Goal: Task Accomplishment & Management: Manage account settings

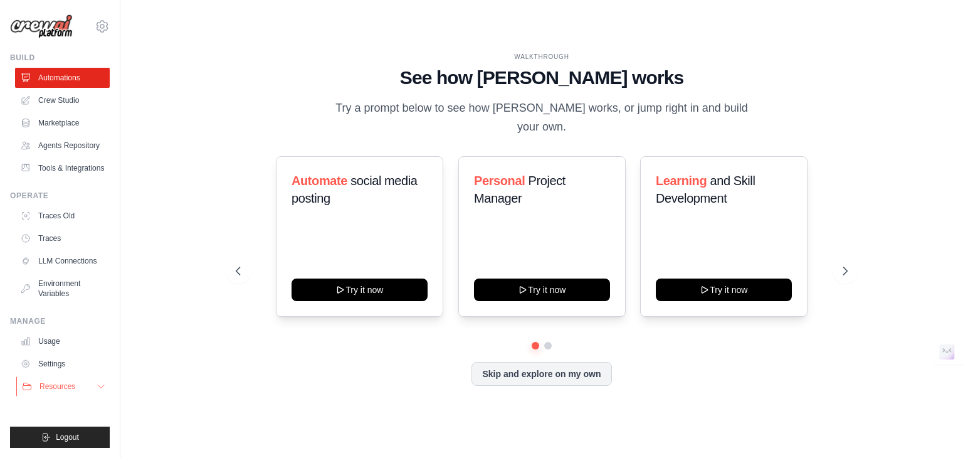
click at [82, 392] on button "Resources" at bounding box center [63, 386] width 95 height 20
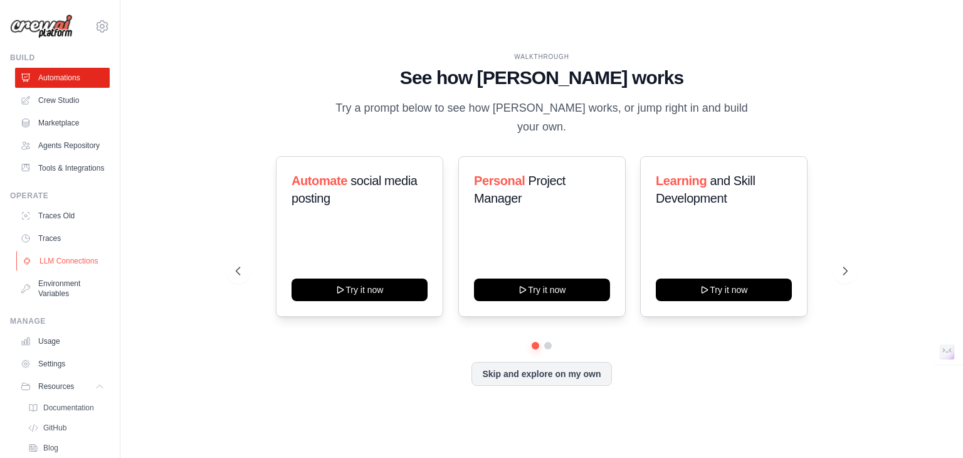
scroll to position [103, 0]
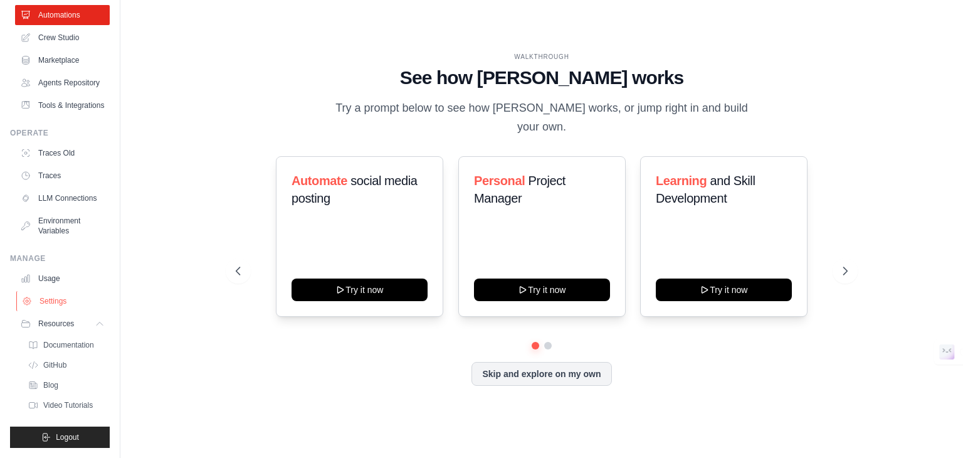
click at [61, 300] on link "Settings" at bounding box center [63, 301] width 95 height 20
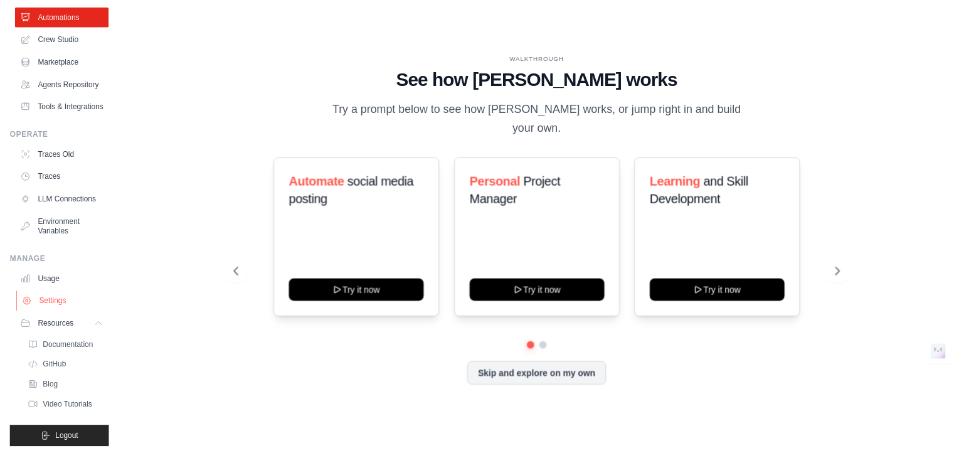
scroll to position [0, 0]
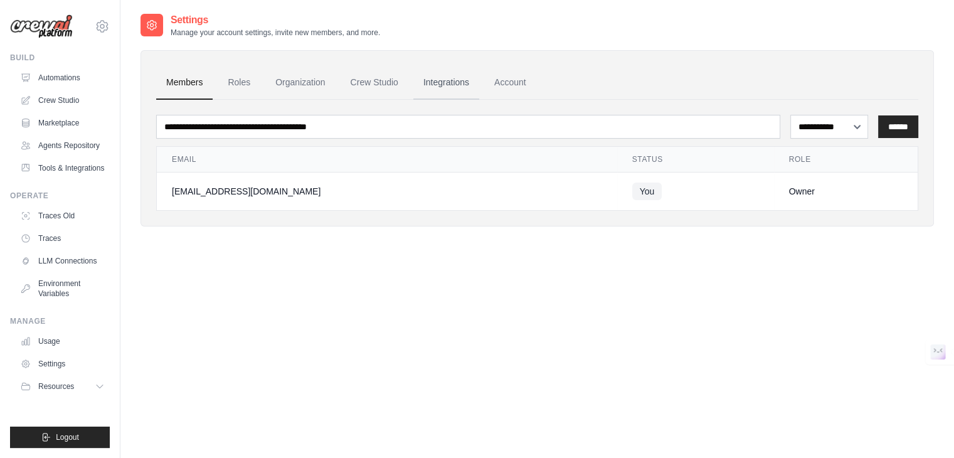
click at [447, 80] on link "Integrations" at bounding box center [446, 83] width 66 height 34
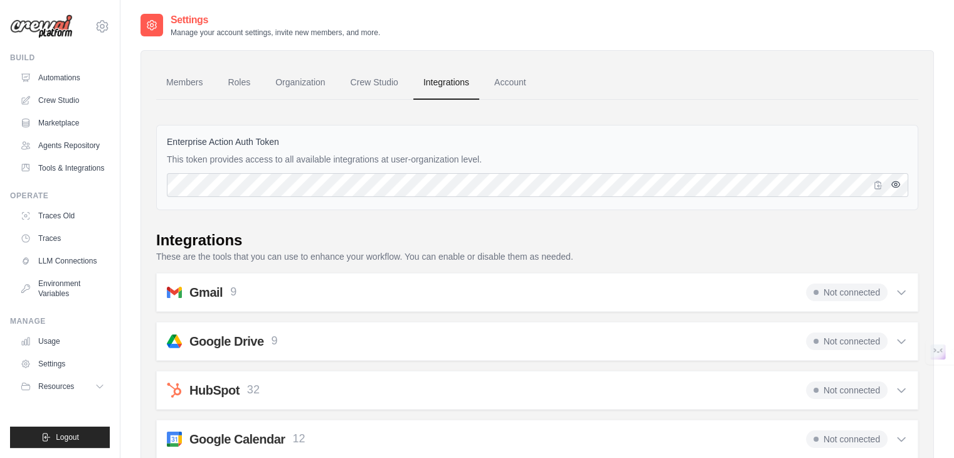
click at [892, 185] on icon "button" at bounding box center [895, 184] width 8 height 6
click at [240, 87] on link "Roles" at bounding box center [239, 83] width 43 height 34
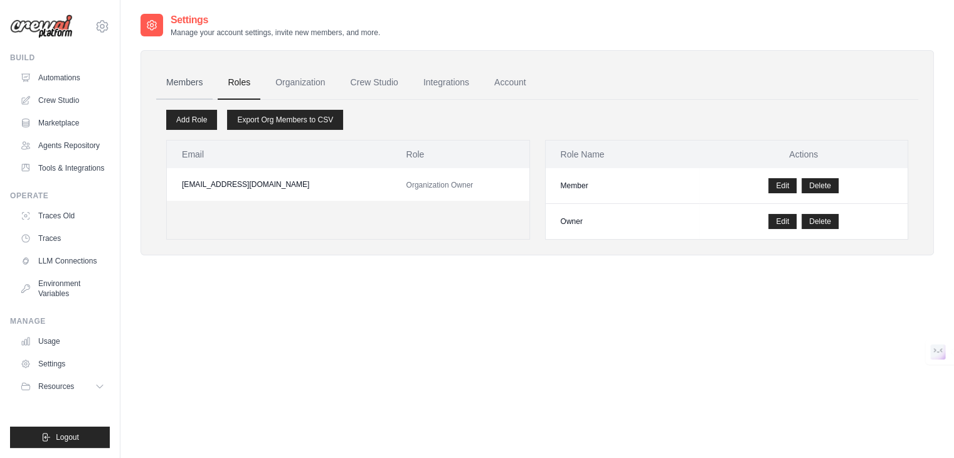
click at [171, 75] on link "Members" at bounding box center [184, 83] width 56 height 34
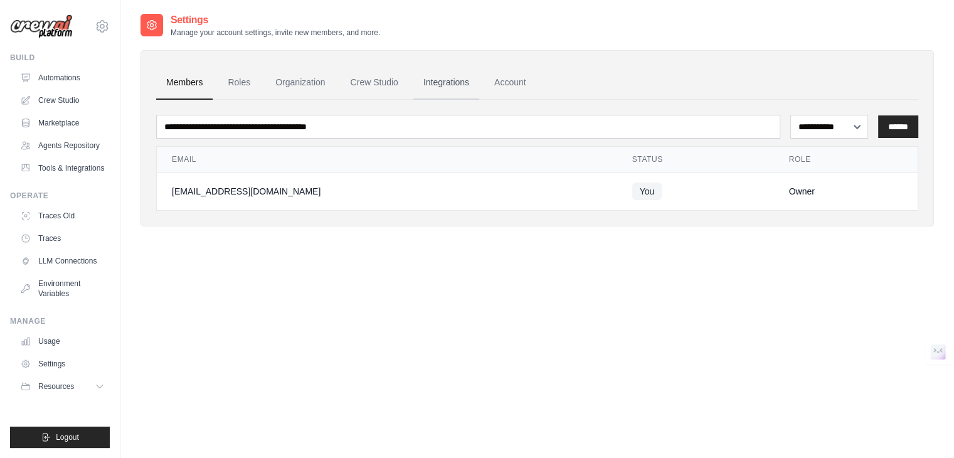
click at [479, 78] on link "Integrations" at bounding box center [446, 83] width 66 height 34
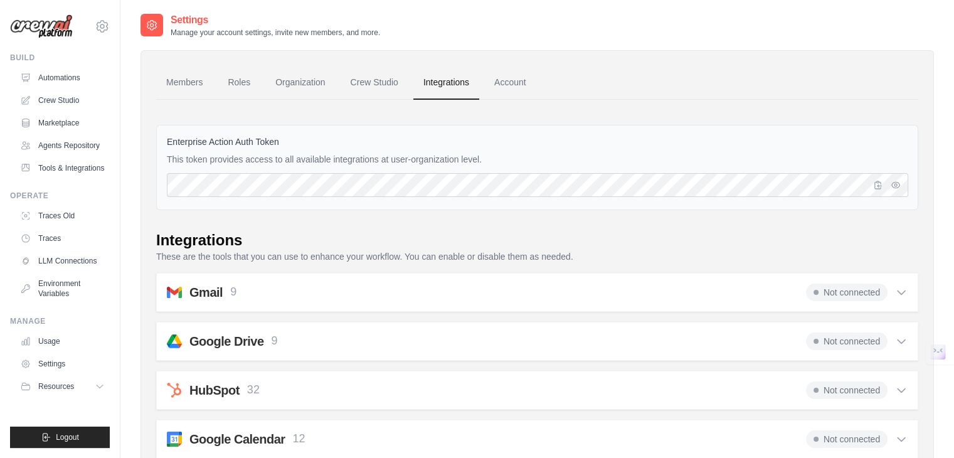
click at [55, 33] on img at bounding box center [41, 26] width 63 height 24
click at [45, 374] on link "Settings" at bounding box center [63, 364] width 95 height 20
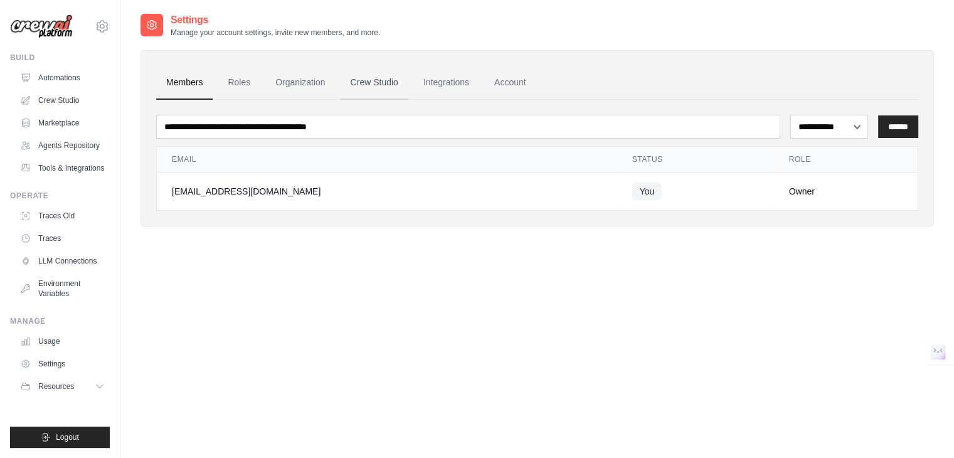
click at [390, 79] on link "Crew Studio" at bounding box center [375, 83] width 68 height 34
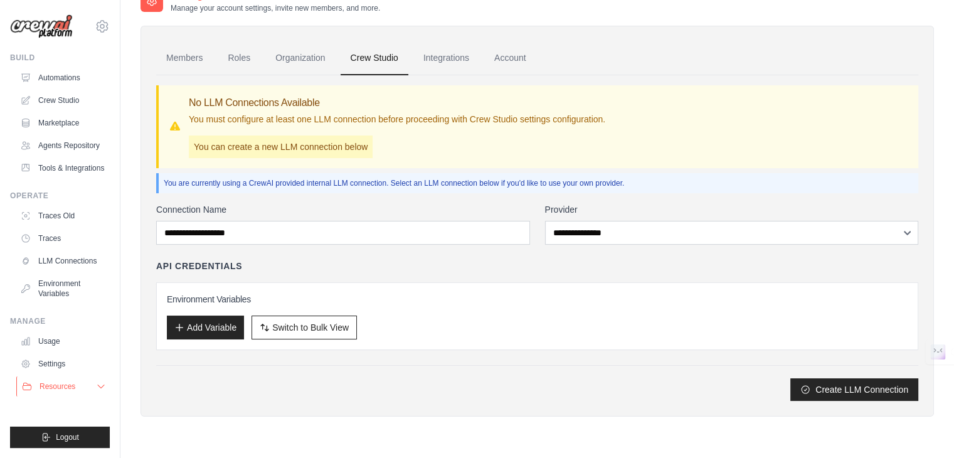
click at [68, 391] on span "Resources" at bounding box center [58, 386] width 36 height 10
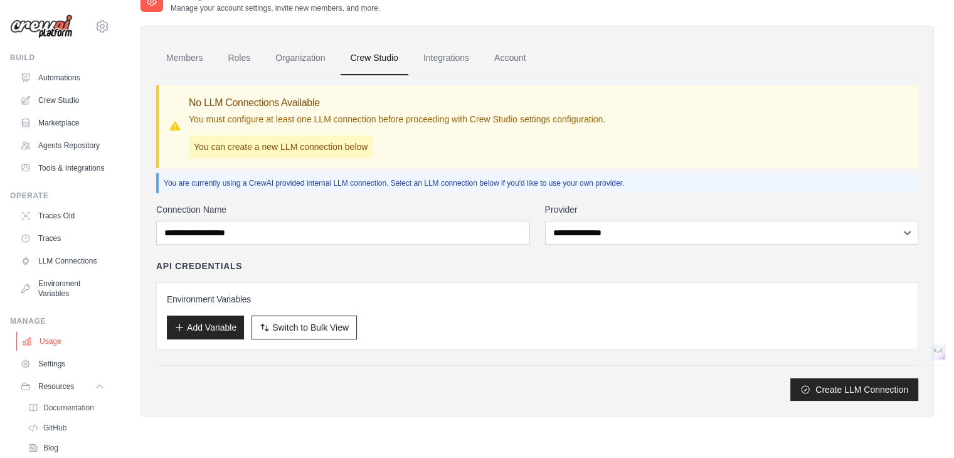
scroll to position [103, 0]
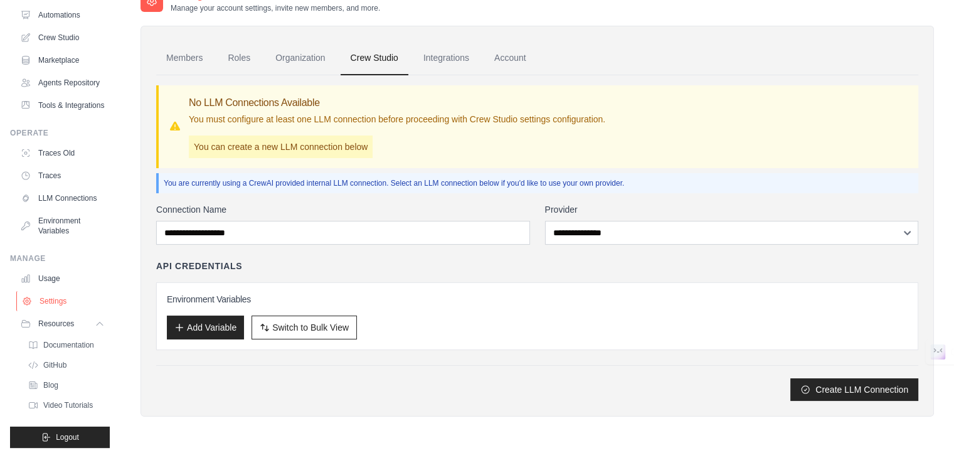
click at [63, 297] on link "Settings" at bounding box center [63, 301] width 95 height 20
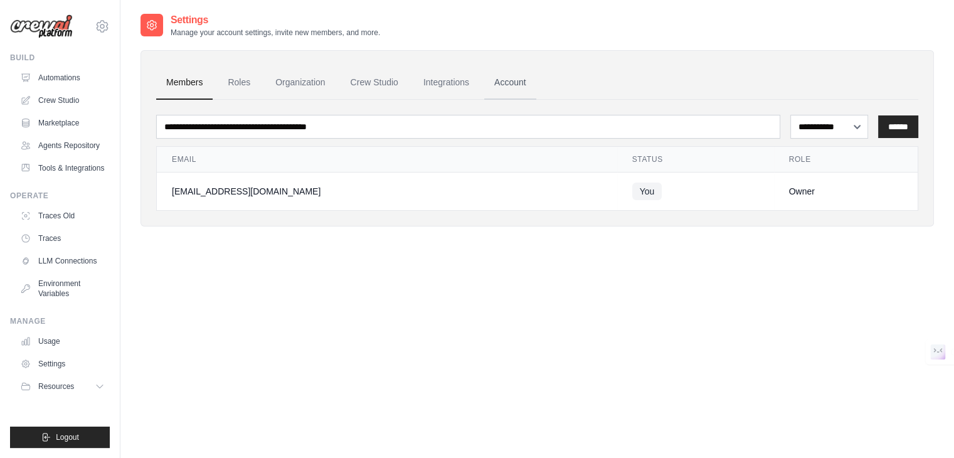
click at [516, 77] on link "Account" at bounding box center [510, 83] width 52 height 34
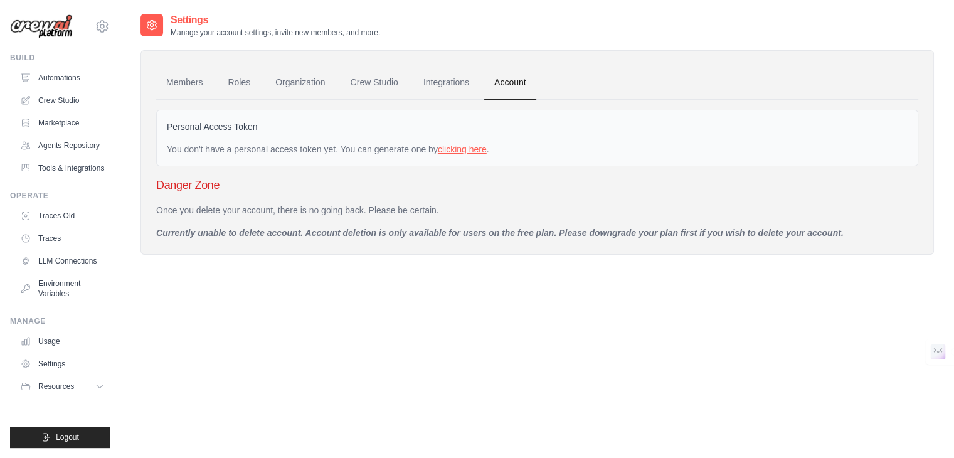
click at [472, 151] on link "clicking here" at bounding box center [462, 149] width 49 height 10
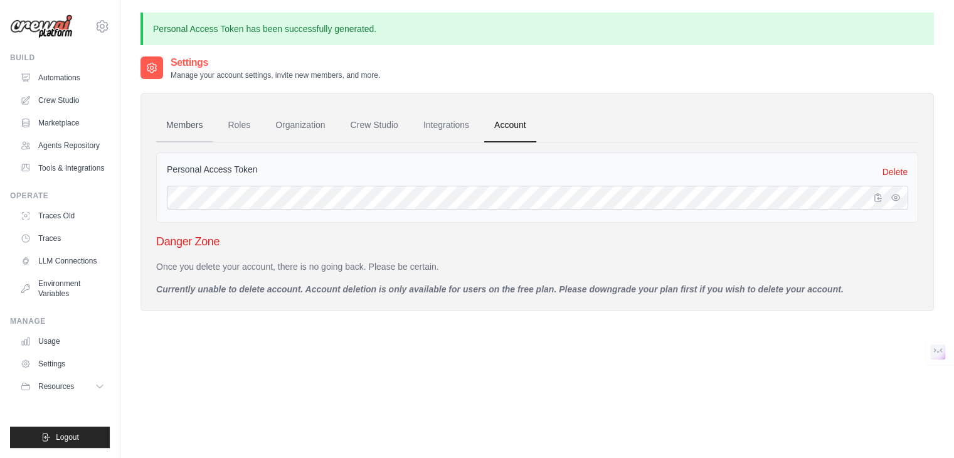
click at [178, 130] on link "Members" at bounding box center [184, 125] width 56 height 34
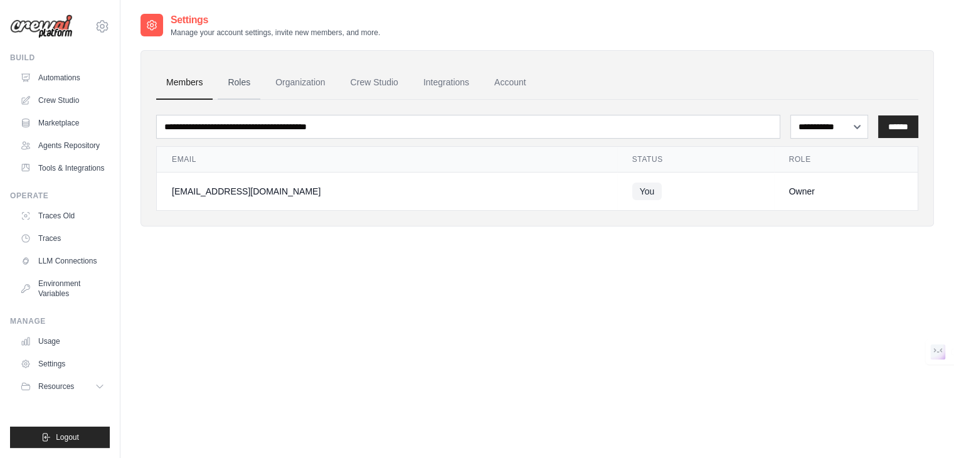
click at [243, 93] on link "Roles" at bounding box center [239, 83] width 43 height 34
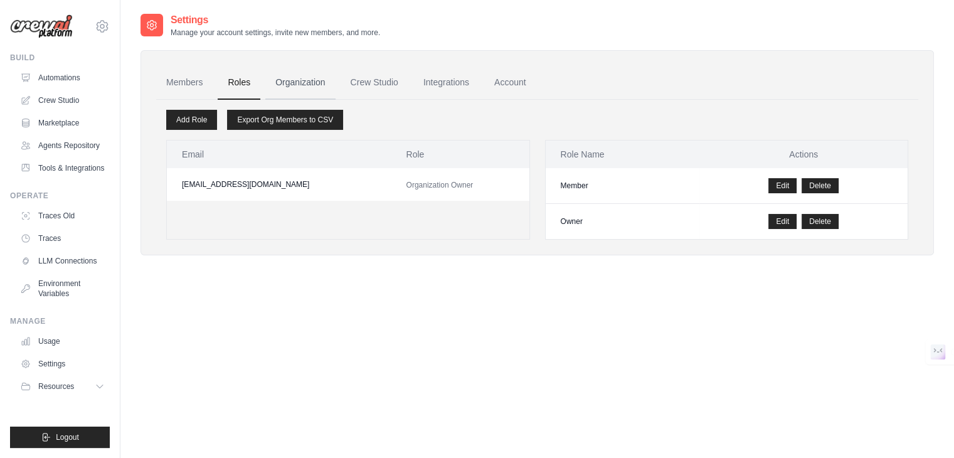
click at [321, 80] on link "Organization" at bounding box center [300, 83] width 70 height 34
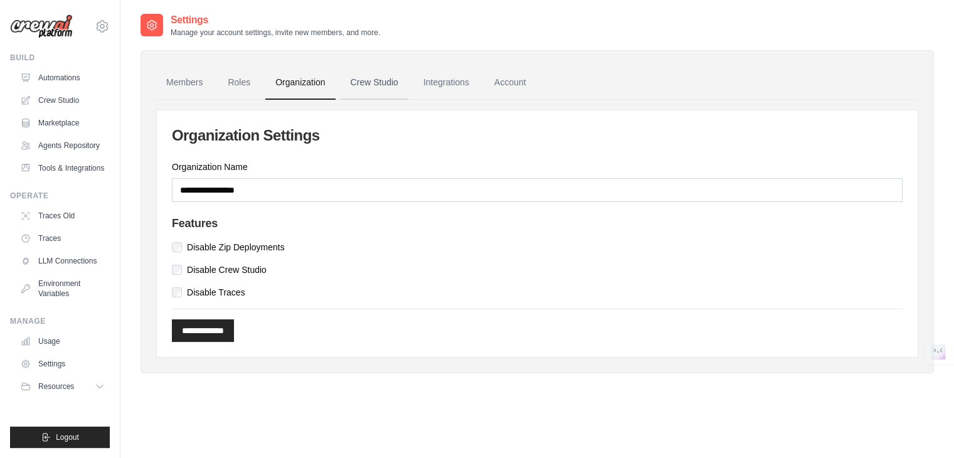
click at [389, 94] on link "Crew Studio" at bounding box center [375, 83] width 68 height 34
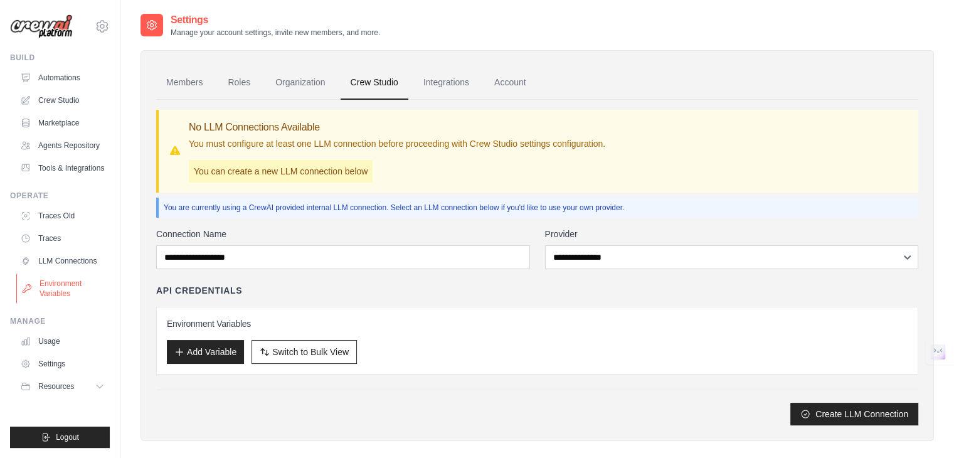
click at [47, 302] on link "Environment Variables" at bounding box center [63, 288] width 95 height 30
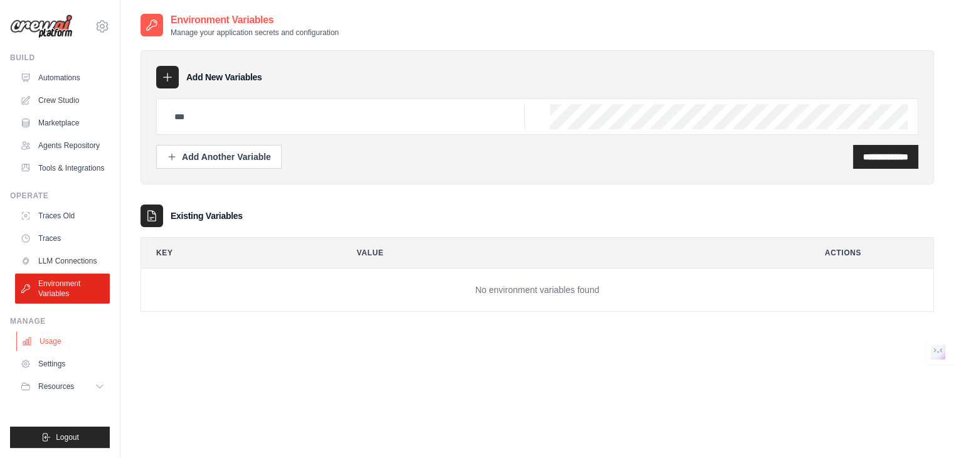
scroll to position [25, 0]
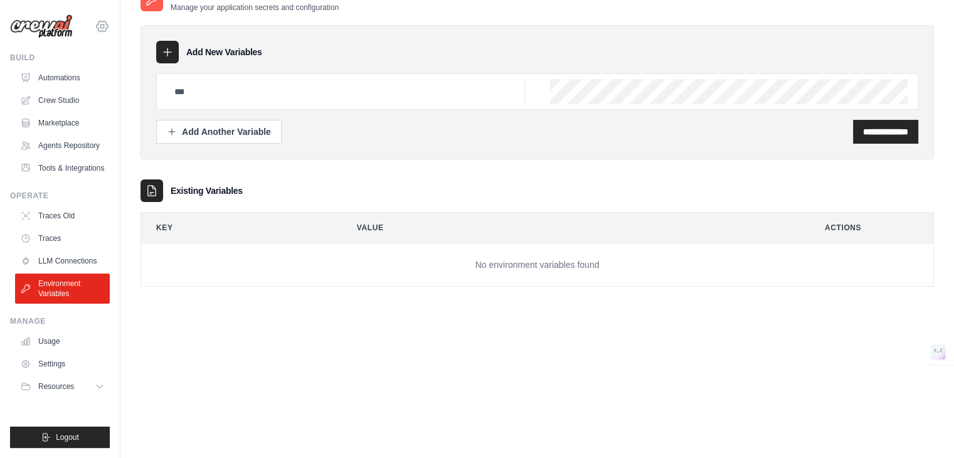
click at [104, 24] on icon at bounding box center [102, 26] width 15 height 15
click at [132, 75] on span "Settings" at bounding box center [155, 77] width 99 height 13
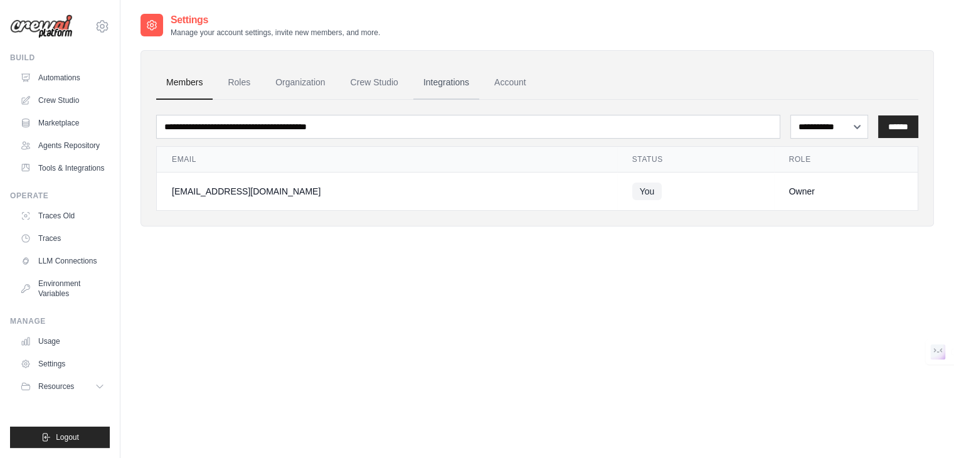
click at [431, 90] on link "Integrations" at bounding box center [446, 83] width 66 height 34
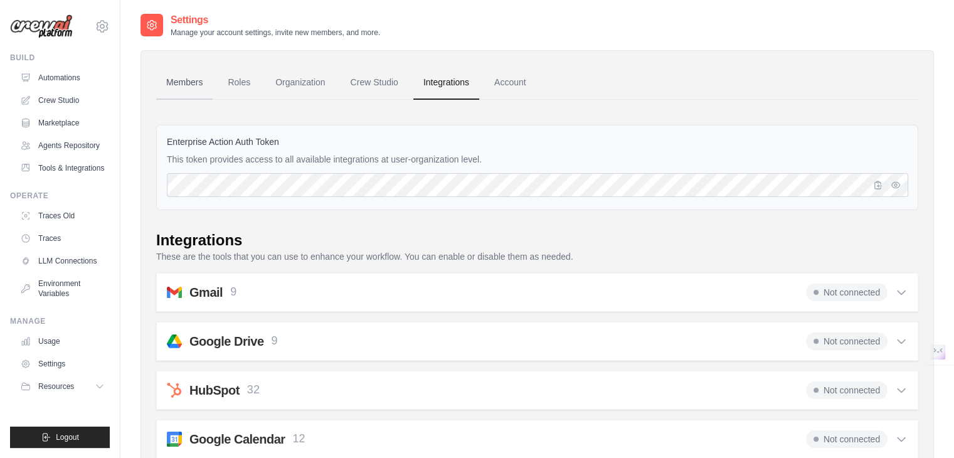
click at [181, 80] on link "Members" at bounding box center [184, 83] width 56 height 34
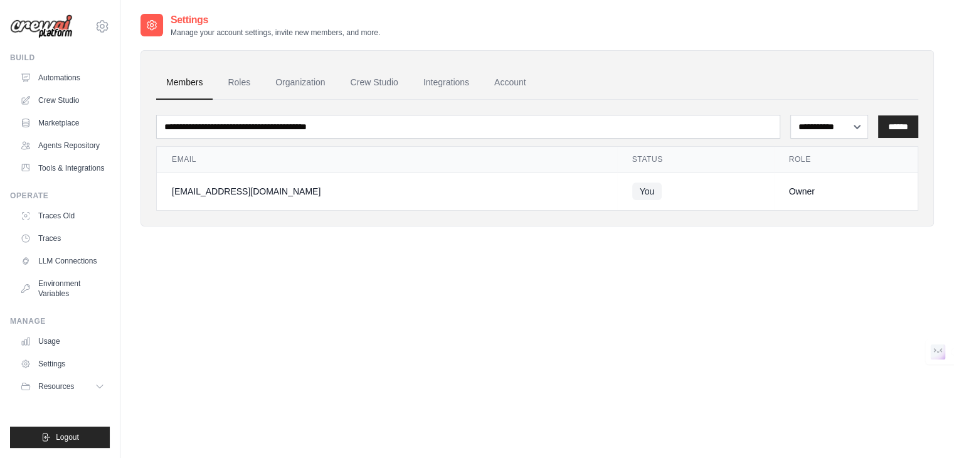
click at [184, 19] on h2 "Settings" at bounding box center [275, 20] width 209 height 15
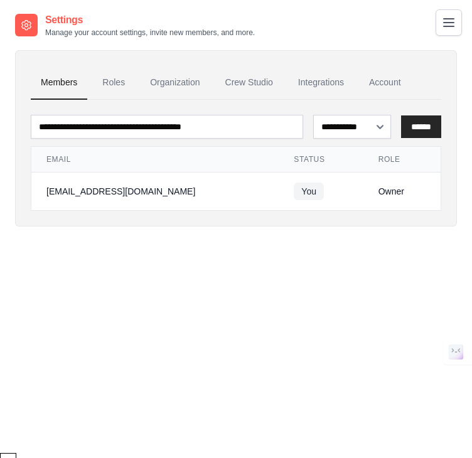
click at [448, 15] on icon "Toggle navigation" at bounding box center [448, 22] width 15 height 15
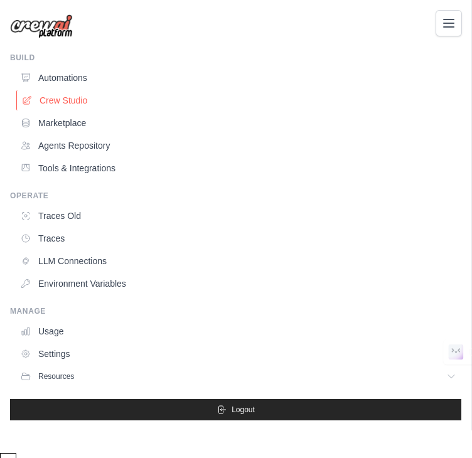
click at [64, 103] on link "Crew Studio" at bounding box center [239, 100] width 446 height 20
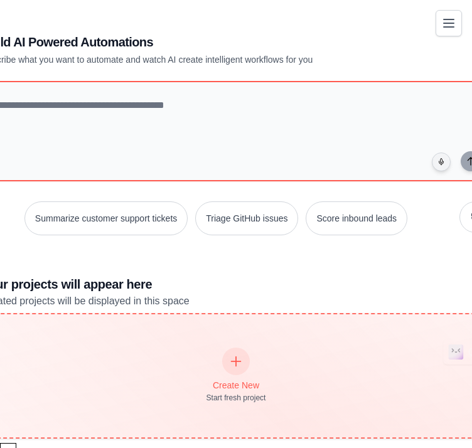
click at [230, 362] on icon at bounding box center [236, 361] width 14 height 14
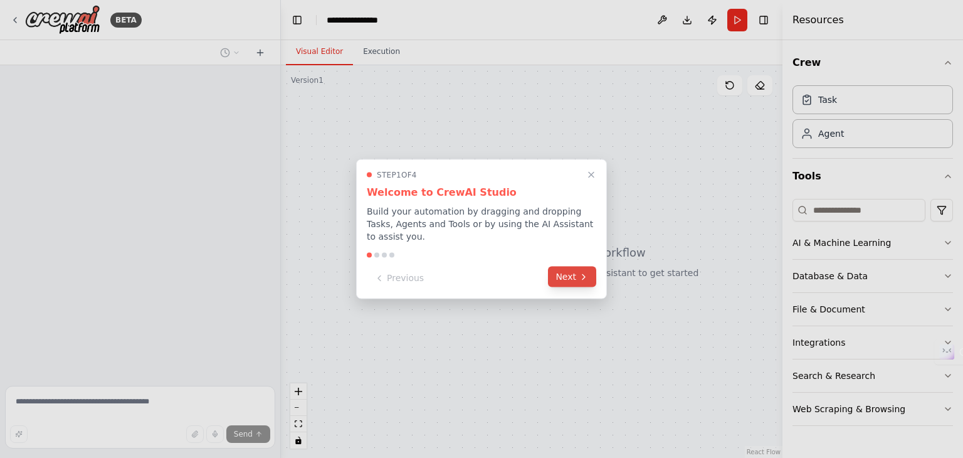
click at [480, 267] on button "Next" at bounding box center [572, 277] width 48 height 21
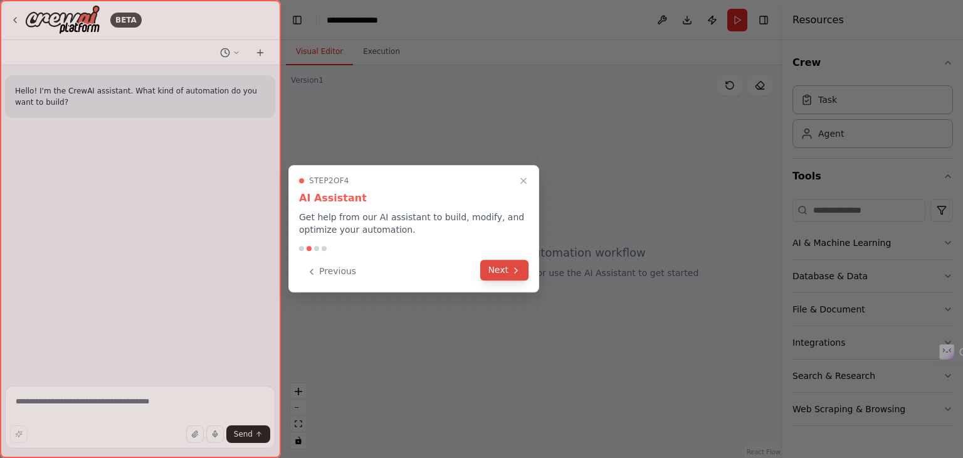
click at [480, 268] on button "Next" at bounding box center [504, 270] width 48 height 21
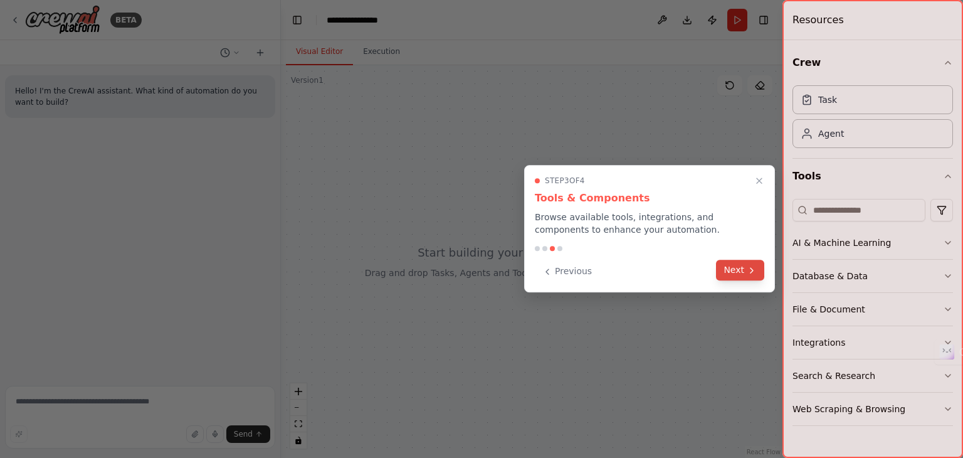
click at [480, 269] on button "Next" at bounding box center [740, 270] width 48 height 21
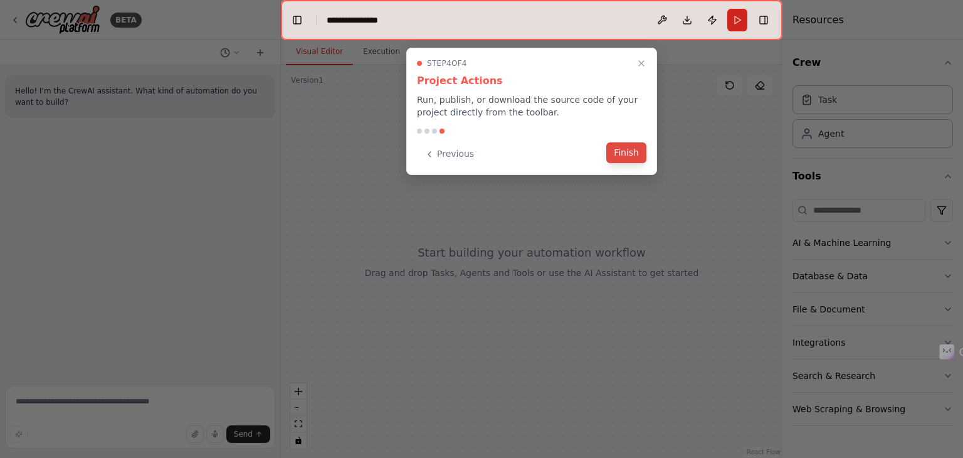
click at [480, 148] on button "Finish" at bounding box center [626, 152] width 40 height 21
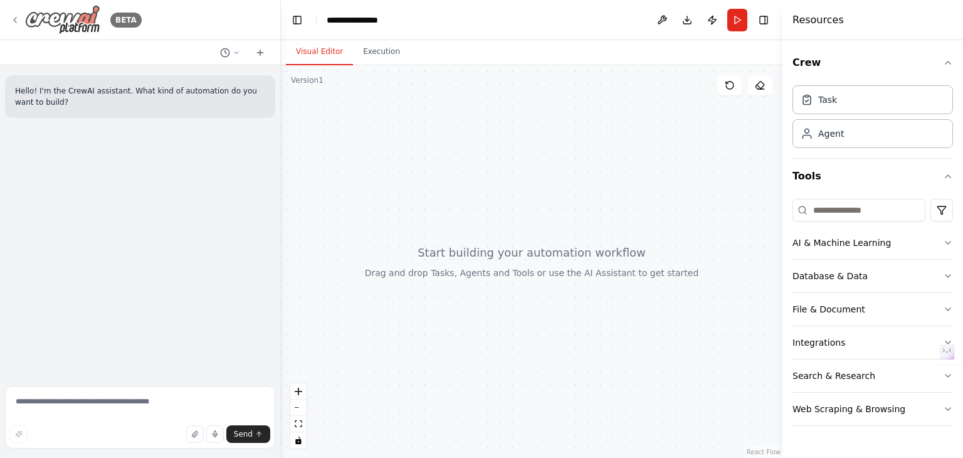
click at [15, 21] on icon at bounding box center [15, 20] width 3 height 5
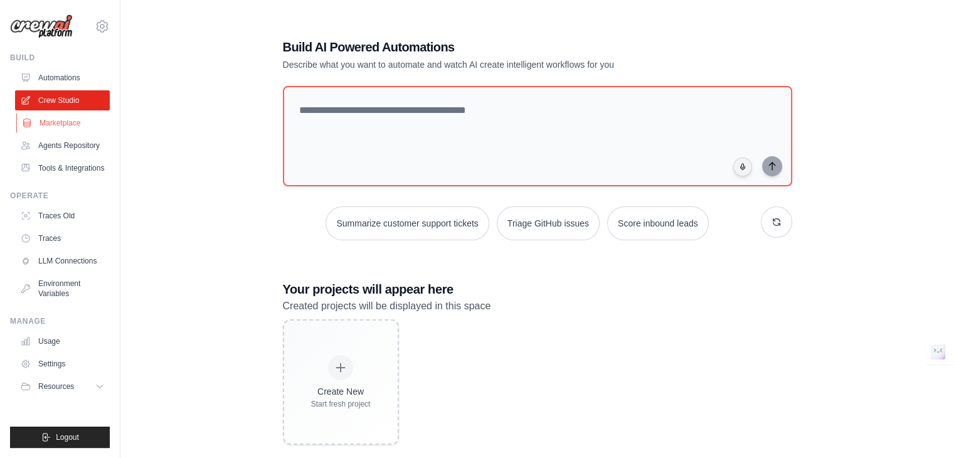
click at [60, 129] on link "Marketplace" at bounding box center [63, 123] width 95 height 20
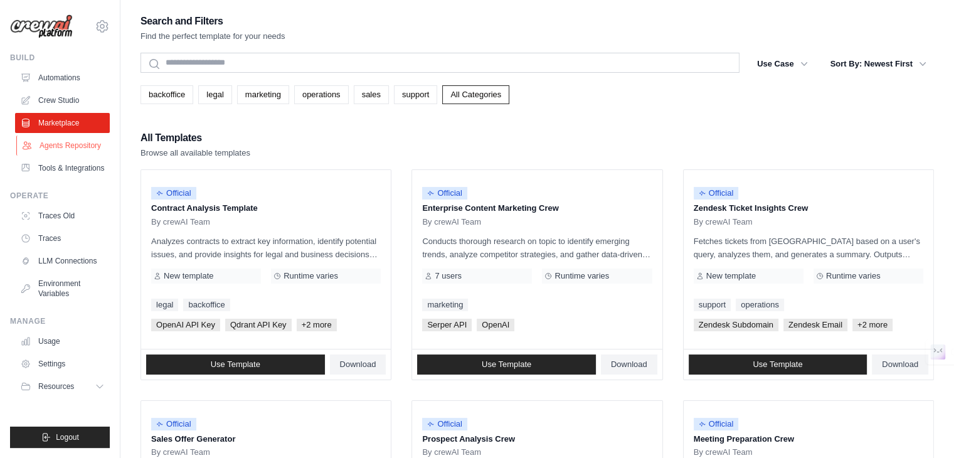
click at [59, 142] on link "Agents Repository" at bounding box center [63, 145] width 95 height 20
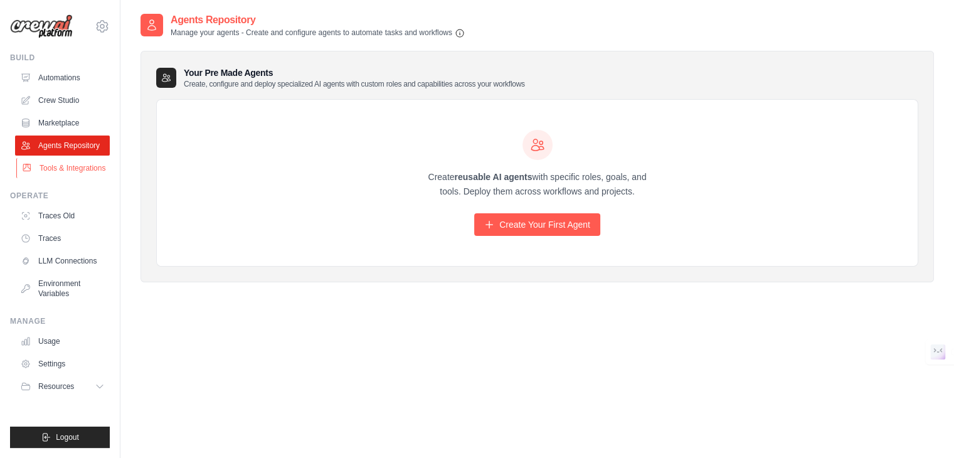
click at [58, 163] on link "Tools & Integrations" at bounding box center [63, 168] width 95 height 20
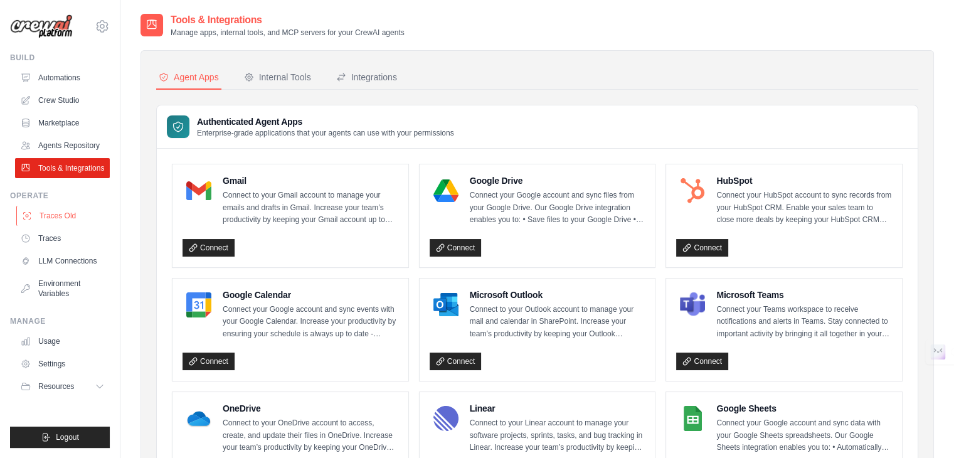
click at [55, 226] on link "Traces Old" at bounding box center [63, 216] width 95 height 20
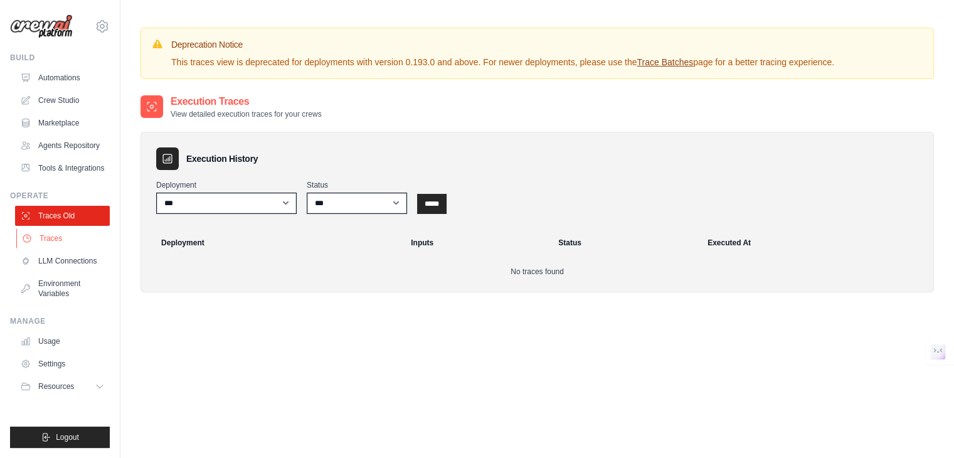
click at [55, 243] on link "Traces" at bounding box center [63, 238] width 95 height 20
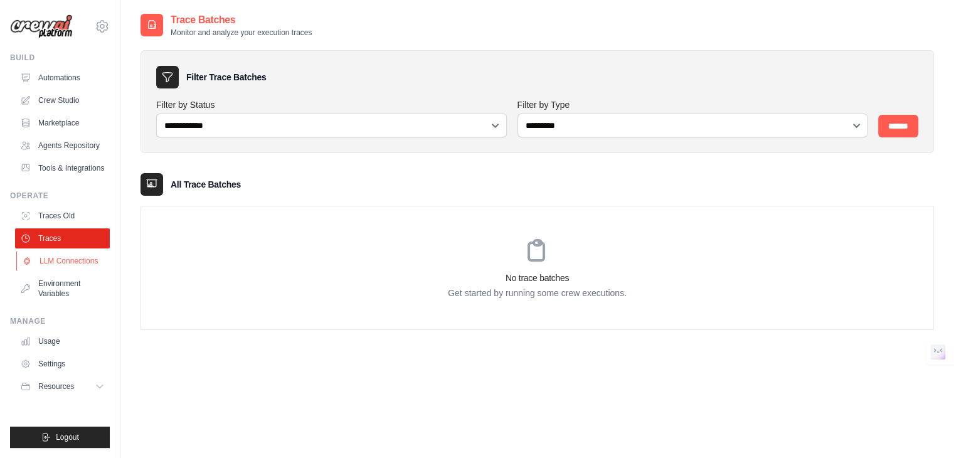
click at [57, 262] on link "LLM Connections" at bounding box center [63, 261] width 95 height 20
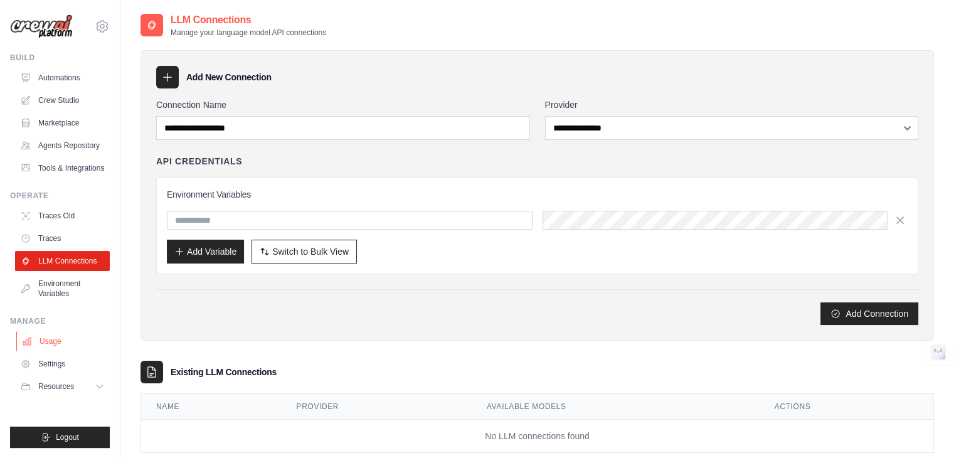
click at [57, 351] on link "Usage" at bounding box center [63, 341] width 95 height 20
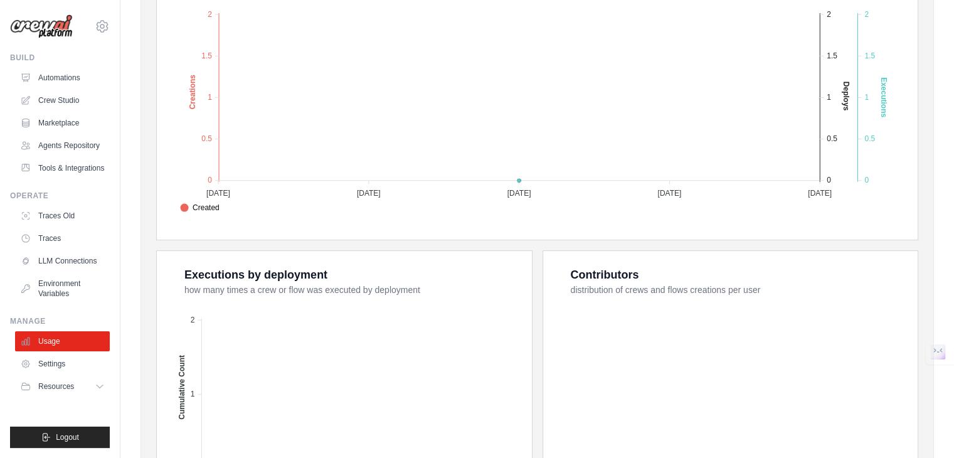
scroll to position [450, 0]
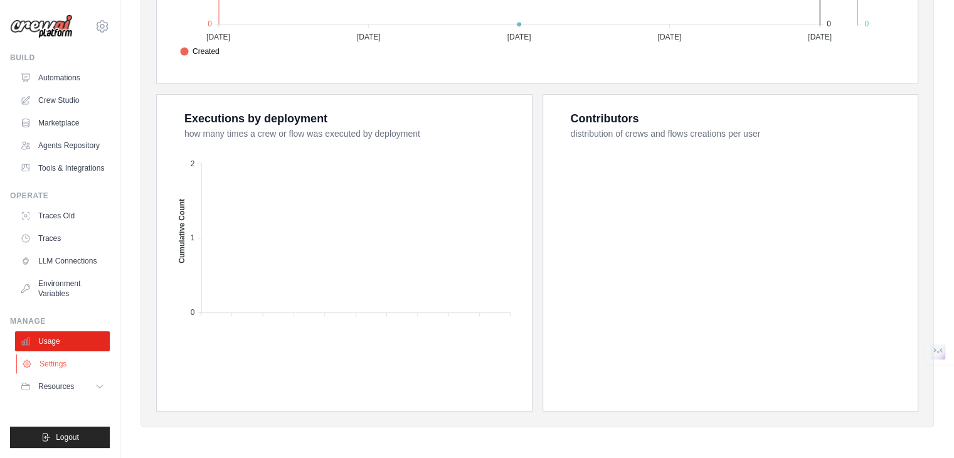
click at [76, 374] on link "Settings" at bounding box center [63, 364] width 95 height 20
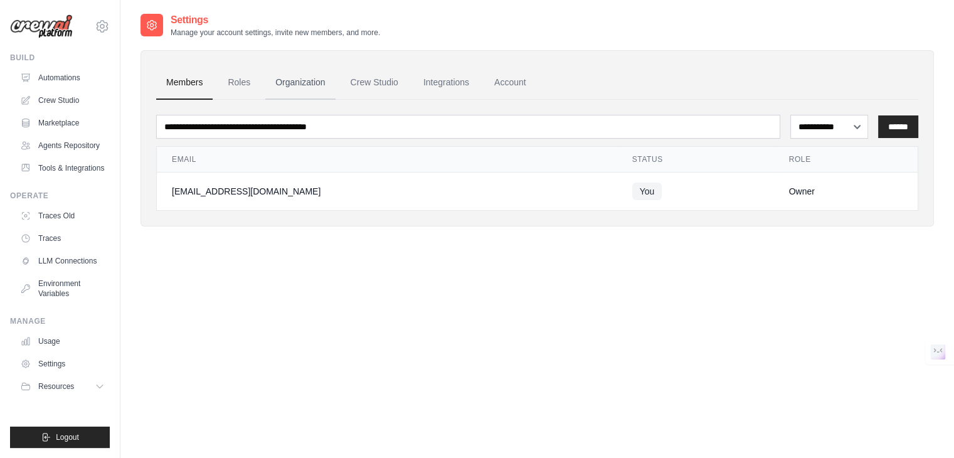
click at [311, 83] on link "Organization" at bounding box center [300, 83] width 70 height 34
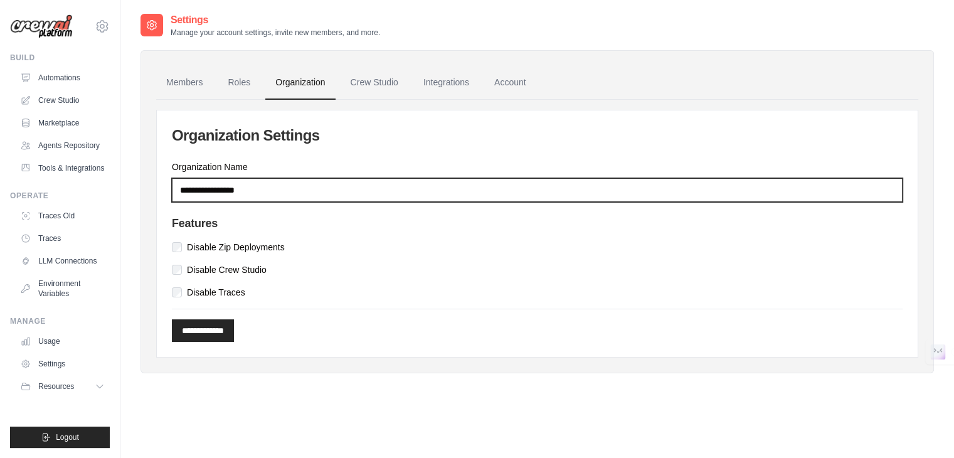
click at [260, 186] on input "Organization Name" at bounding box center [537, 190] width 731 height 24
type input "*"
type input "*********"
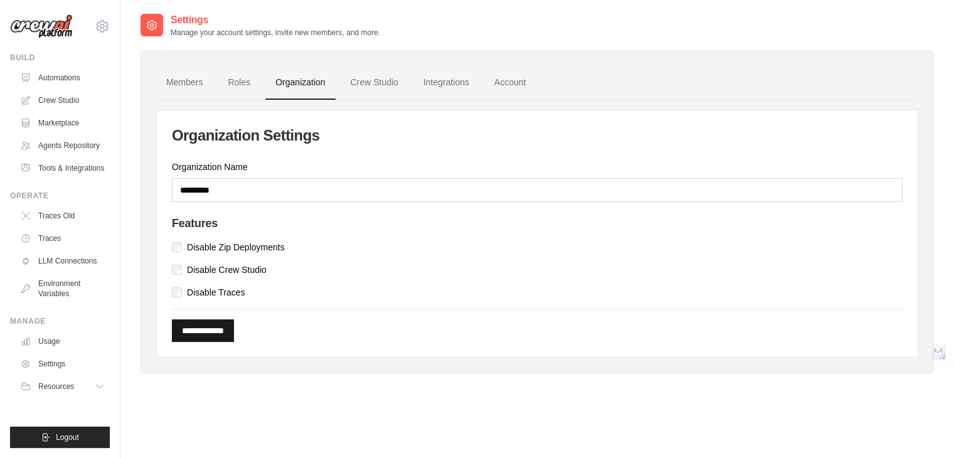
click at [223, 326] on input "**********" at bounding box center [203, 330] width 62 height 23
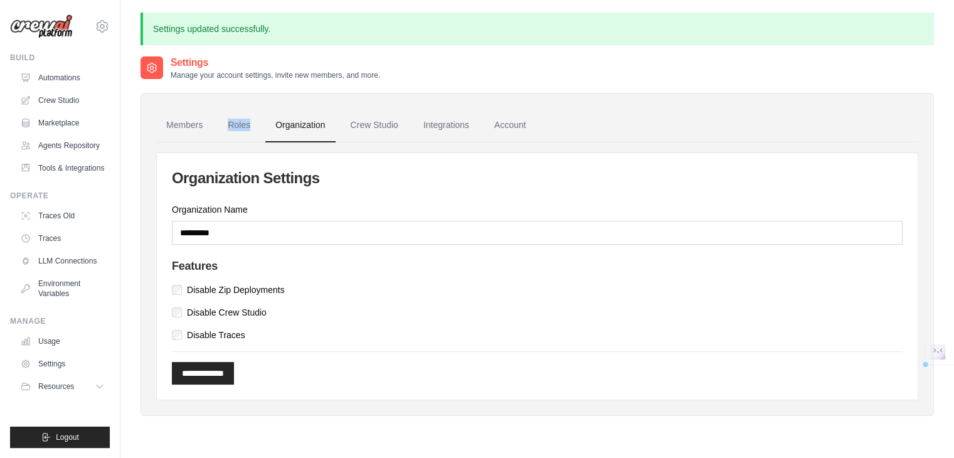
click at [241, 90] on div "**********" at bounding box center [536, 248] width 793 height 336
click at [241, 125] on link "Roles" at bounding box center [239, 125] width 43 height 34
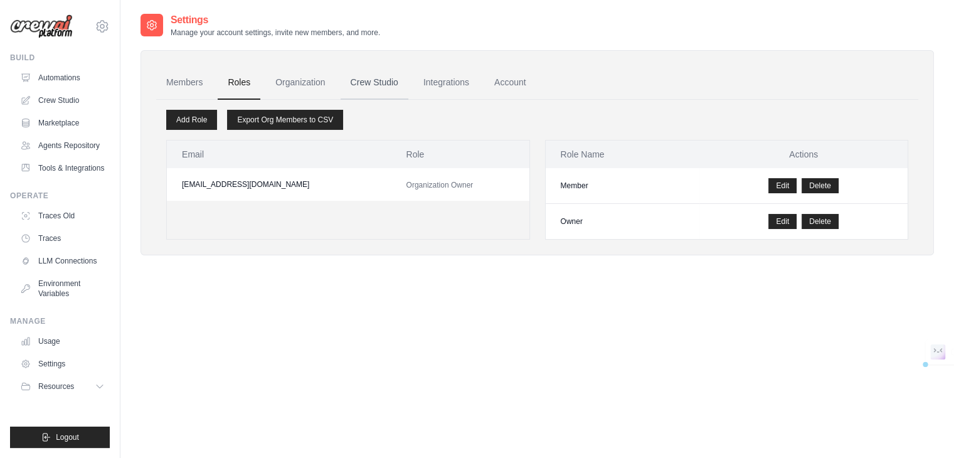
click at [354, 71] on link "Crew Studio" at bounding box center [375, 83] width 68 height 34
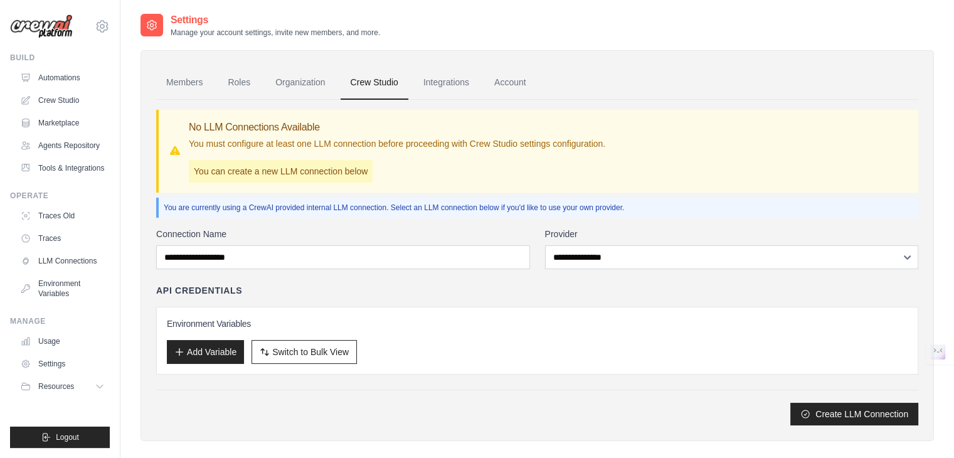
click at [454, 85] on link "Integrations" at bounding box center [446, 83] width 66 height 34
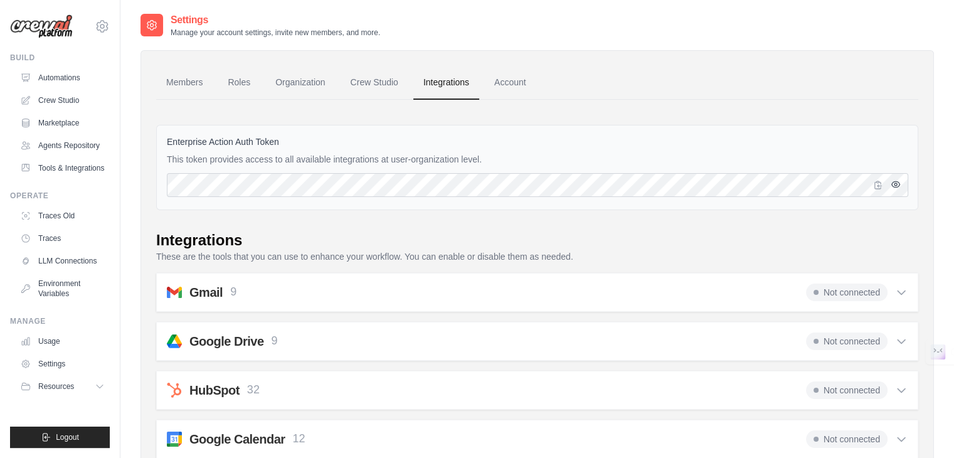
click at [897, 186] on icon "button" at bounding box center [895, 184] width 8 height 6
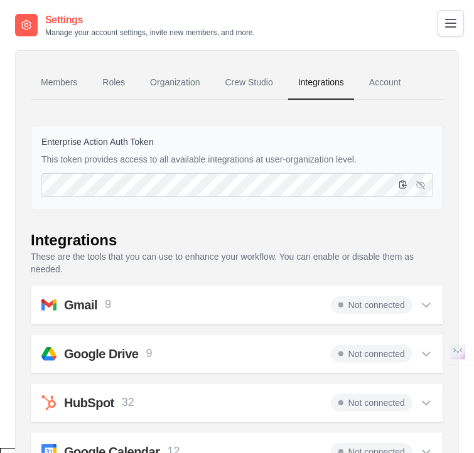
click at [398, 182] on icon "button" at bounding box center [403, 184] width 10 height 10
